Goal: Task Accomplishment & Management: Use online tool/utility

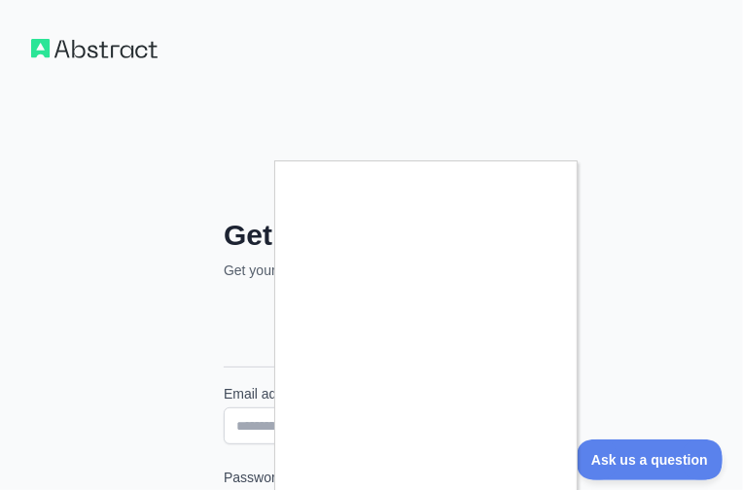
scroll to position [344, 0]
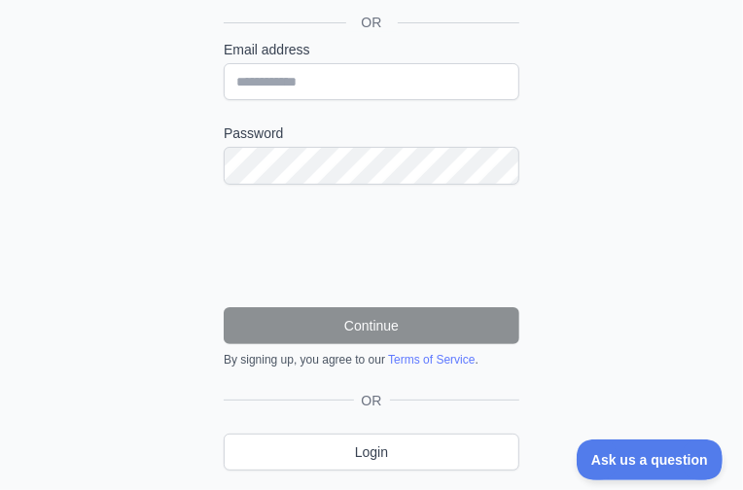
type input "**********"
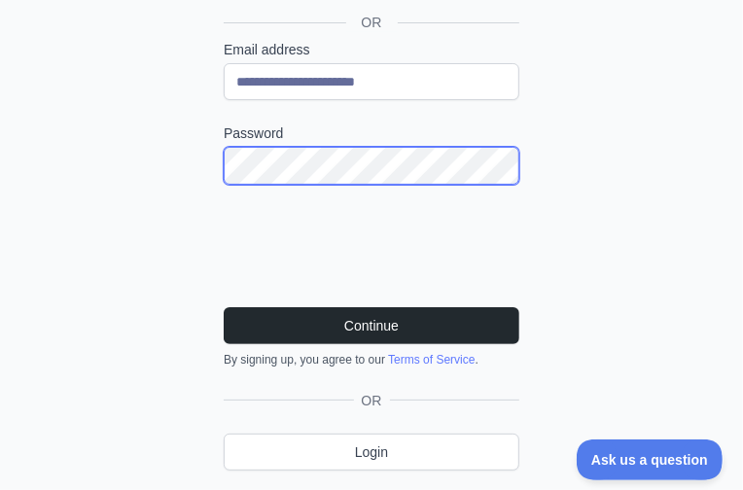
click at [224, 307] on button "Continue" at bounding box center [371, 325] width 295 height 37
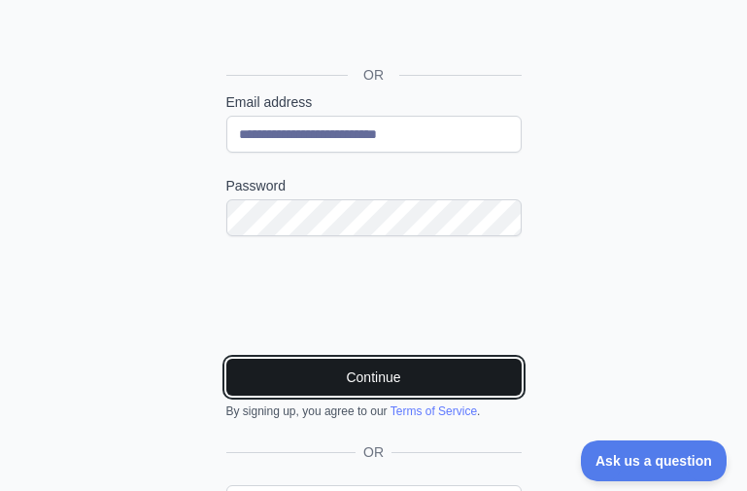
click at [390, 374] on button "Continue" at bounding box center [373, 377] width 295 height 37
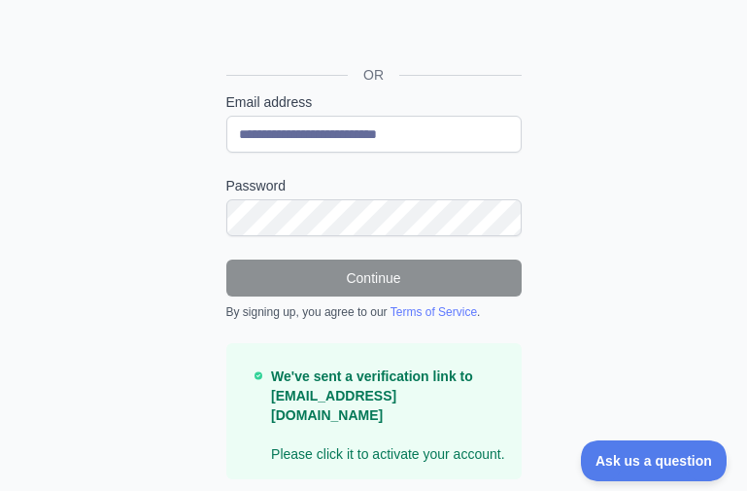
click at [207, 208] on div "**********" at bounding box center [374, 218] width 373 height 584
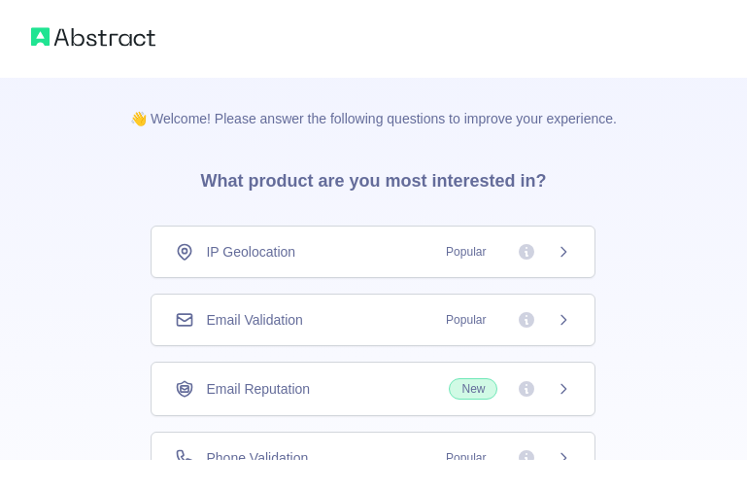
scroll to position [194, 0]
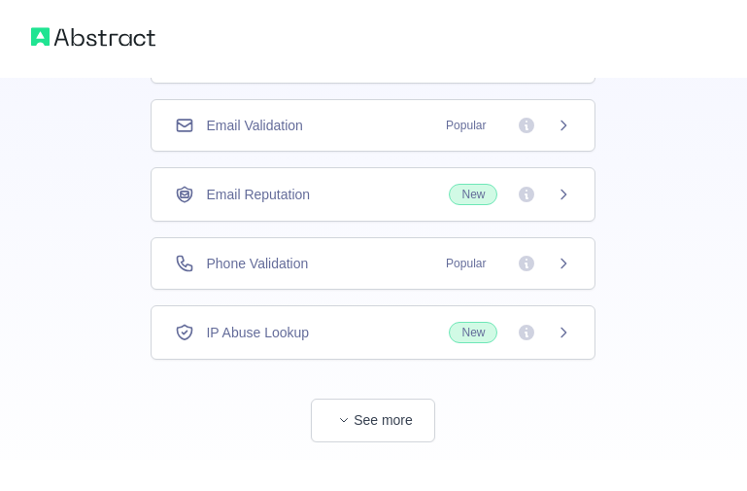
click at [290, 180] on div "Email Reputation New" at bounding box center [373, 194] width 445 height 54
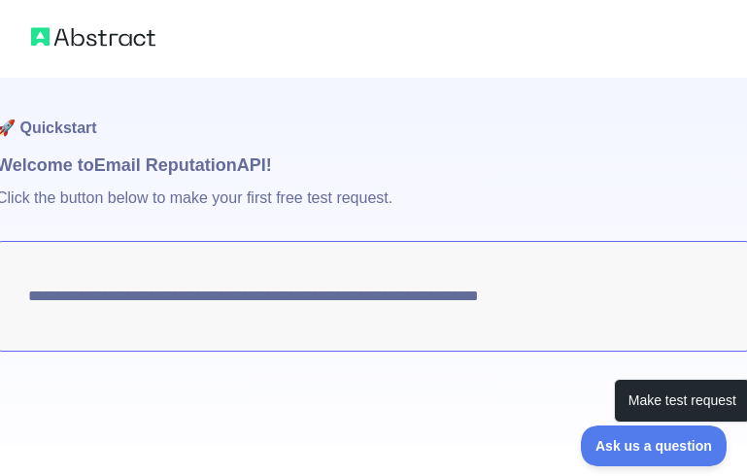
click at [188, 233] on p "Click the button below to make your first free test request." at bounding box center [373, 210] width 755 height 62
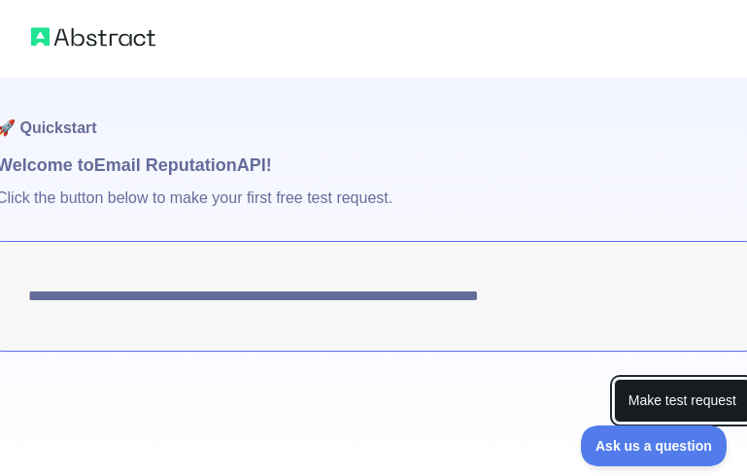
click at [642, 389] on button "Make test request" at bounding box center [682, 401] width 137 height 44
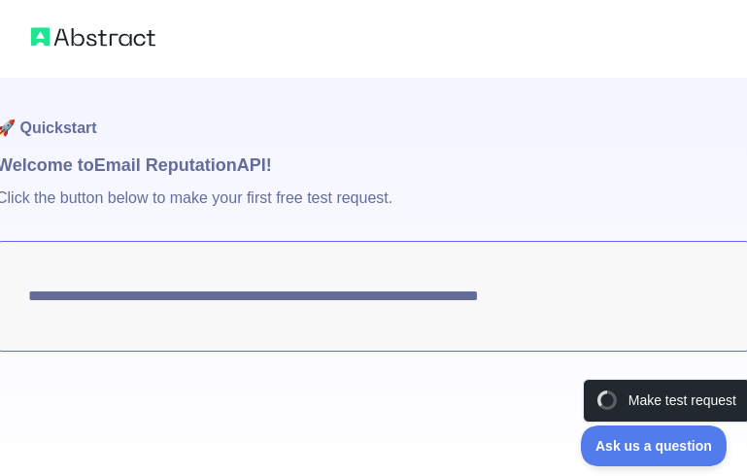
click at [211, 200] on p "Click the button below to make your first free test request." at bounding box center [373, 210] width 755 height 62
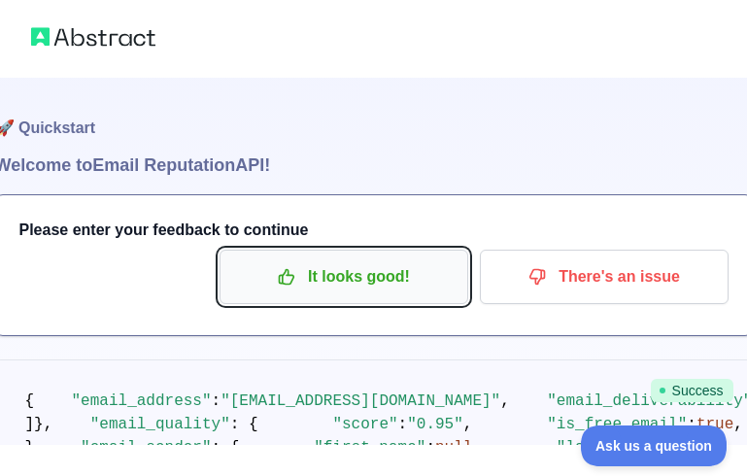
click at [351, 280] on p "It looks good!" at bounding box center [344, 276] width 220 height 33
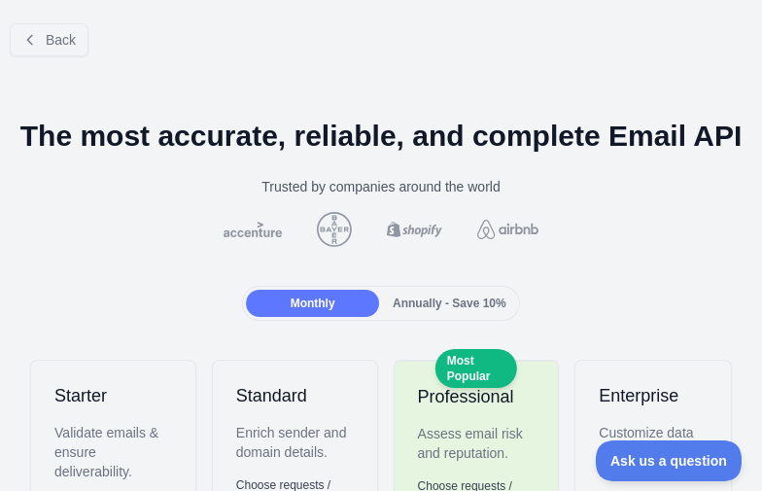
click at [232, 154] on h1 "The most accurate, reliable, and complete Email API" at bounding box center [381, 136] width 731 height 35
click at [37, 26] on button "Back" at bounding box center [49, 39] width 79 height 33
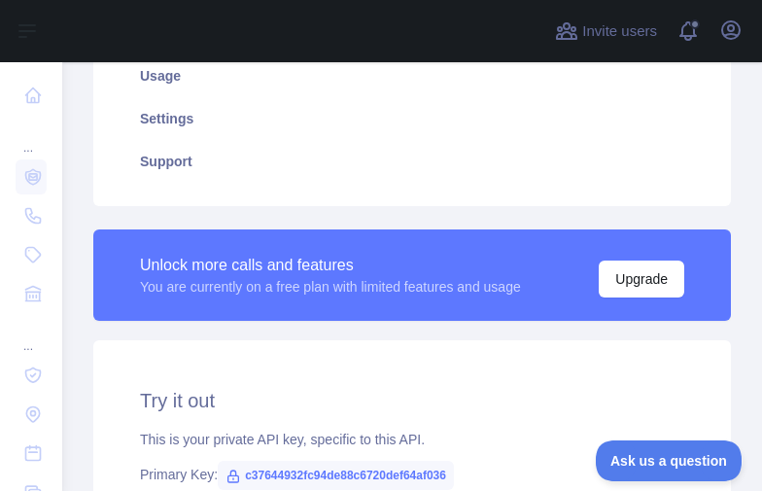
scroll to position [583, 0]
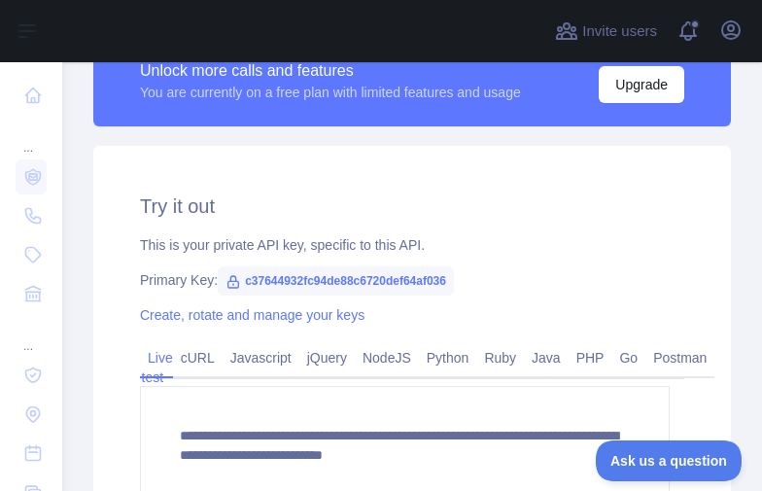
click at [336, 283] on span "c37644932fc94de88c6720def64af036" at bounding box center [336, 280] width 236 height 29
copy span "c37644932fc94de88c6720def64af036"
